Goal: Task Accomplishment & Management: Use online tool/utility

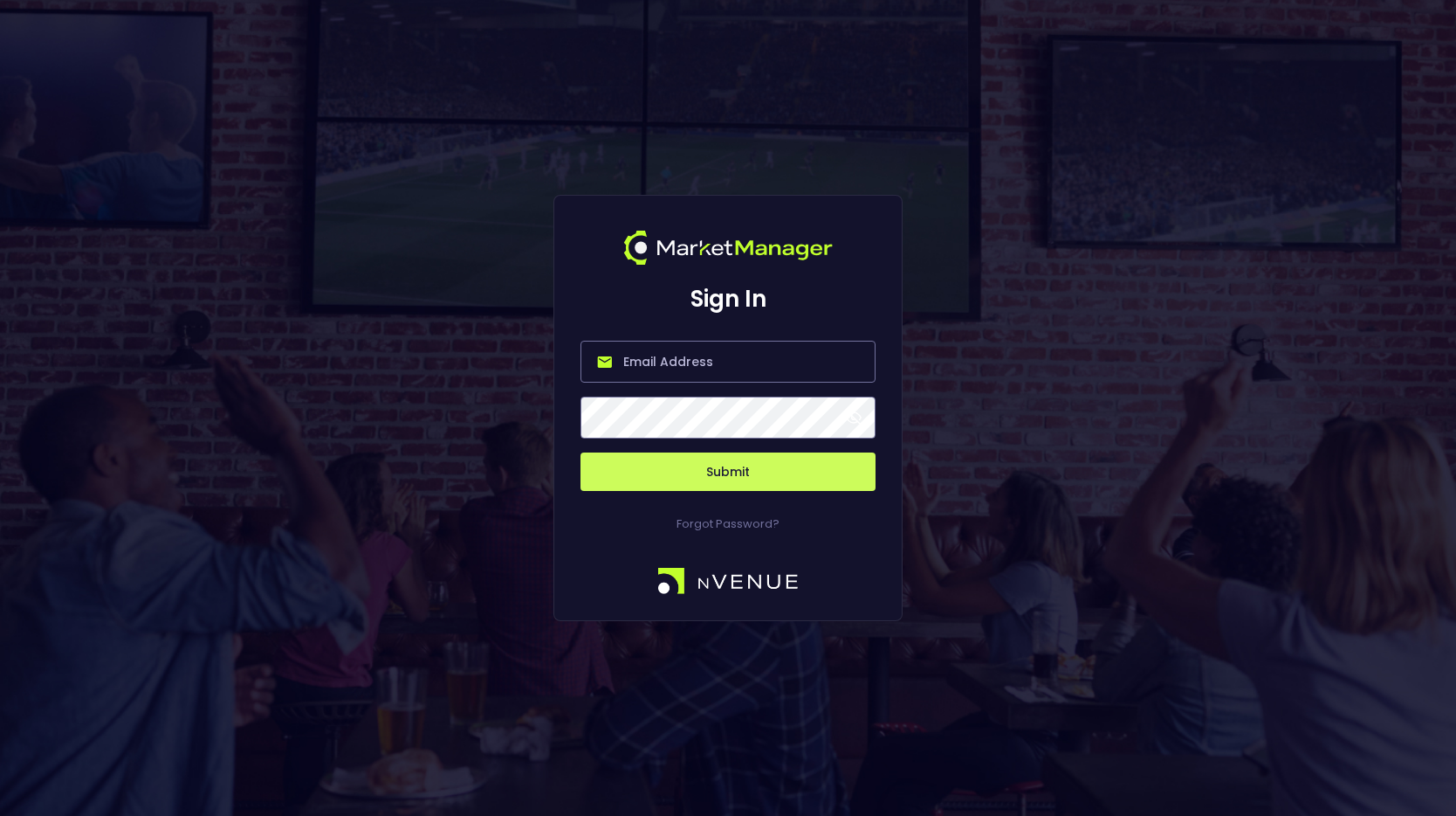
click at [727, 348] on input "email" at bounding box center [728, 361] width 295 height 42
type input "[PERSON_NAME][EMAIL_ADDRESS][DOMAIN_NAME]"
click at [707, 479] on button "Submit" at bounding box center [728, 471] width 295 height 39
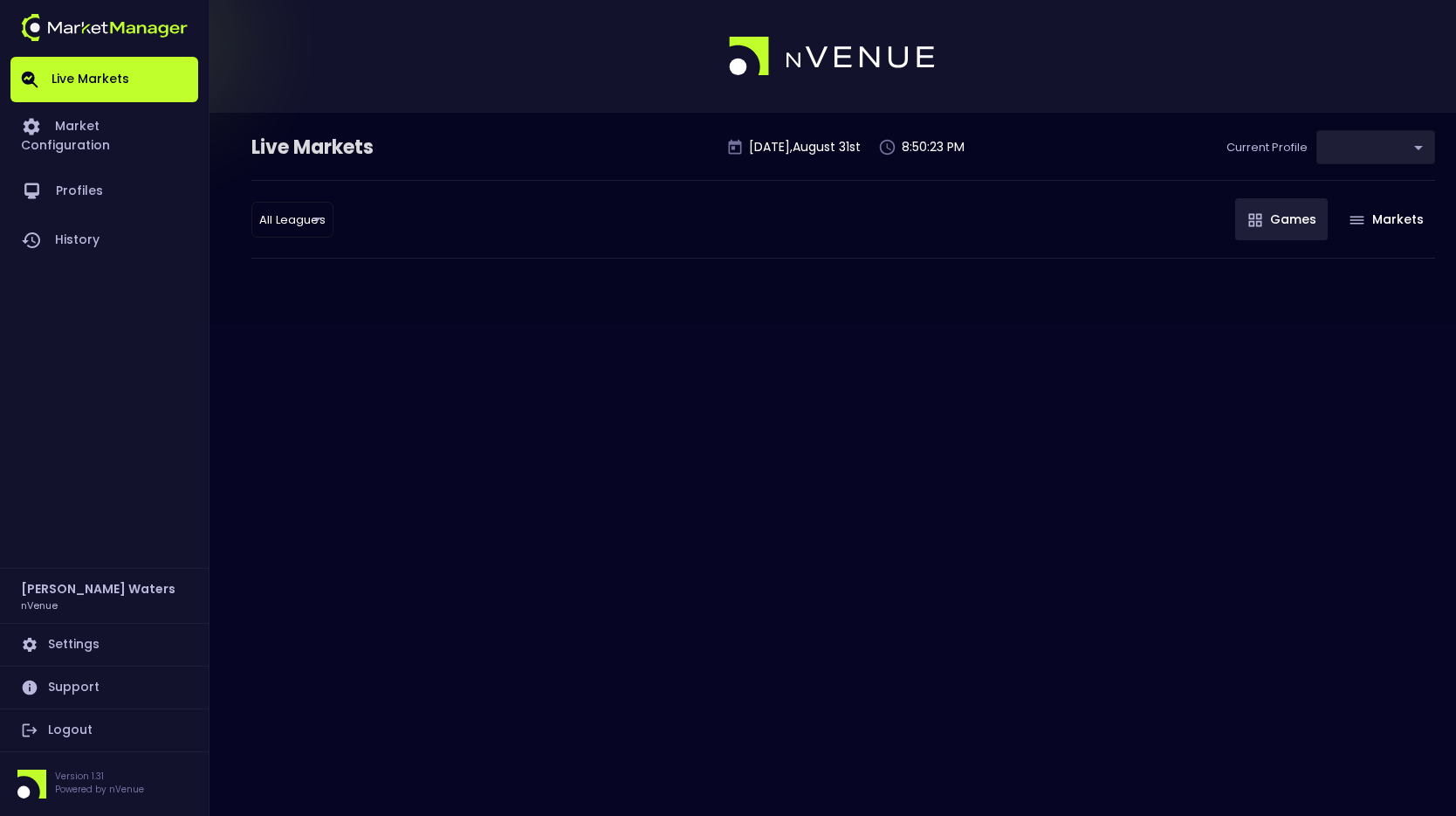
type input "0d810fa5-e353-4d9c-b11d-31f095cae871"
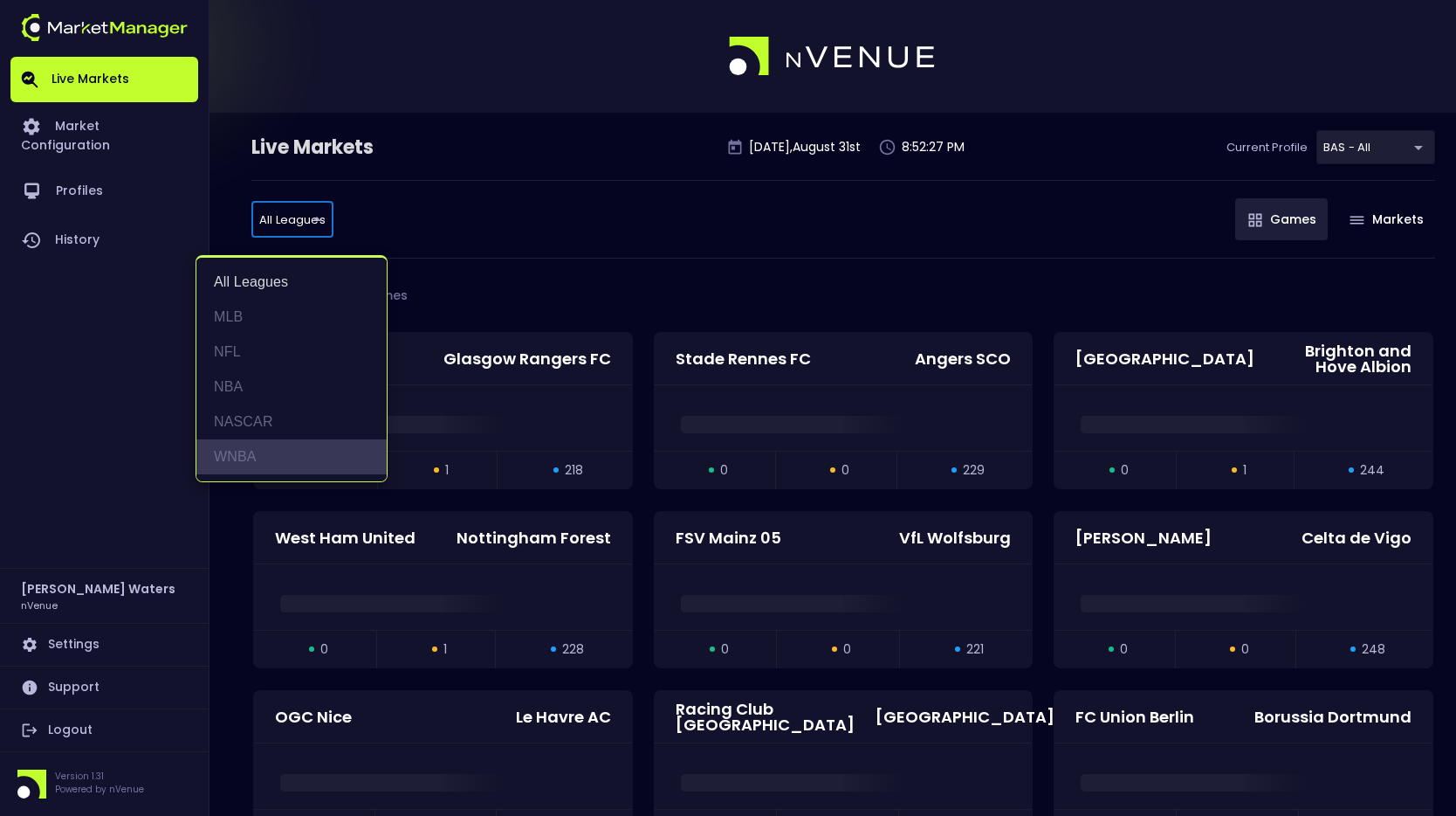
click at [238, 446] on li "WNBA" at bounding box center [291, 456] width 190 height 35
type input "WNBA"
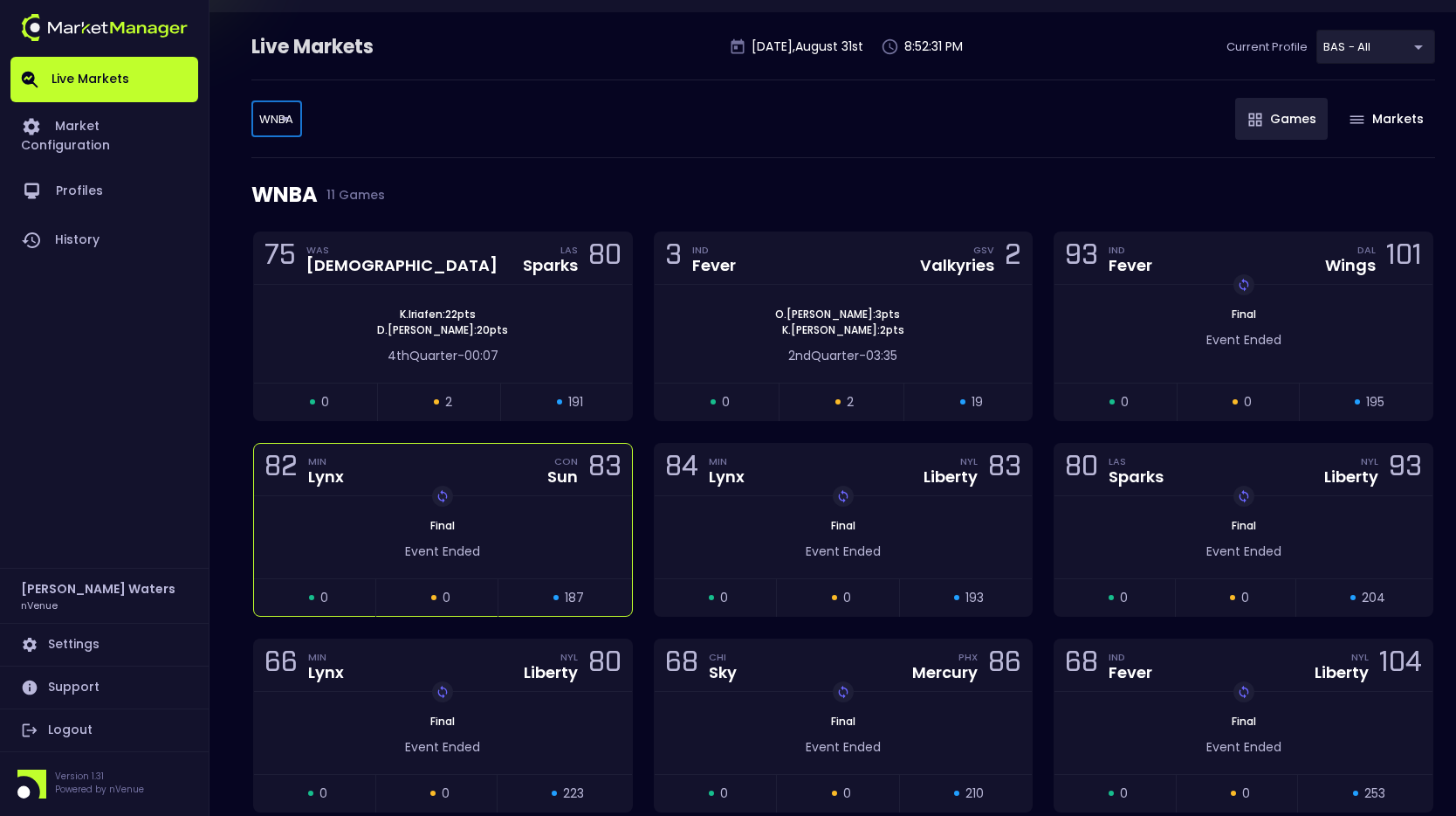
scroll to position [102, 0]
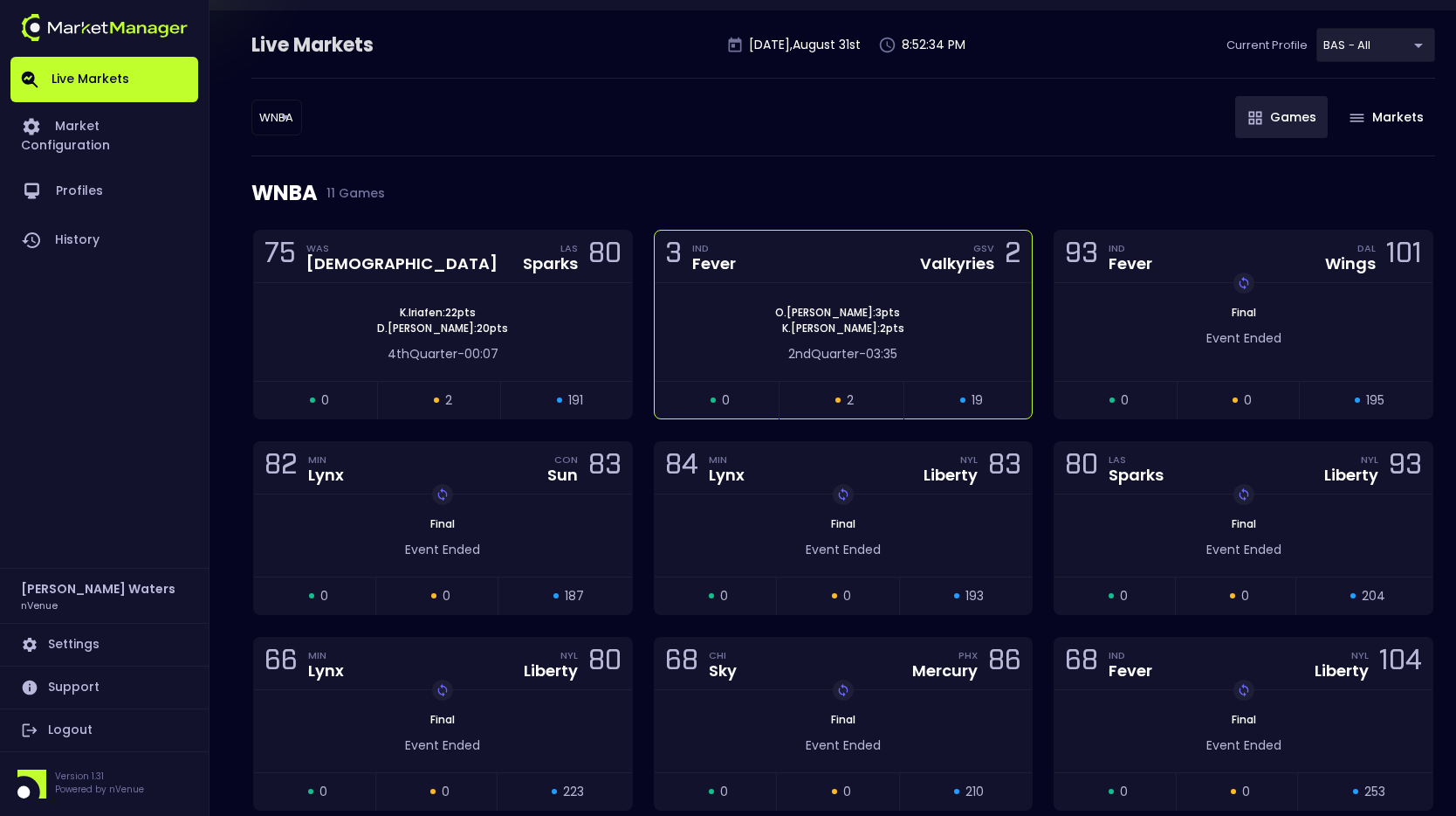
click at [994, 311] on div "[PERSON_NAME] : 3 pts [PERSON_NAME] : 2 pts" at bounding box center [843, 320] width 378 height 32
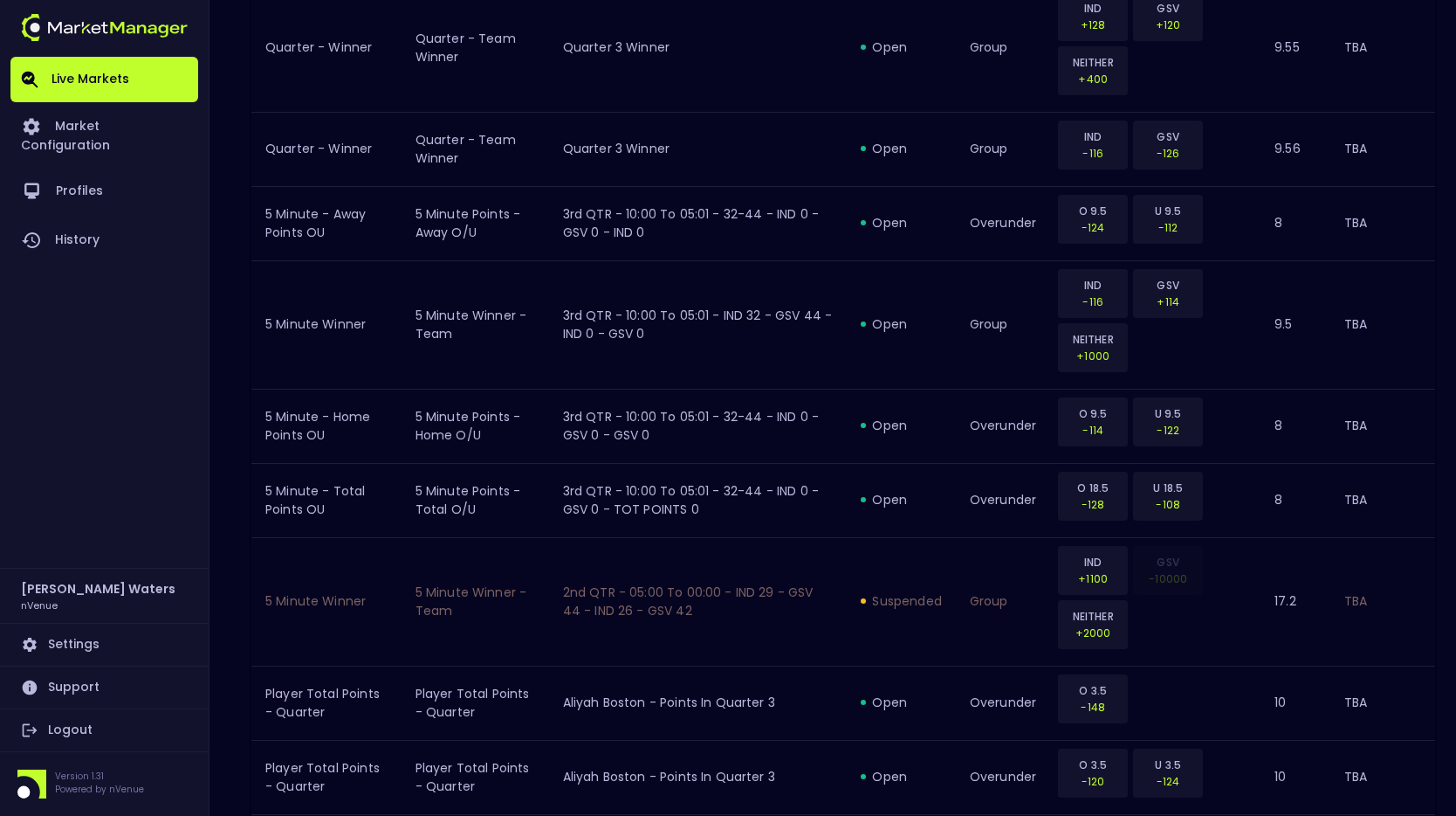
scroll to position [673, 0]
